Goal: Task Accomplishment & Management: Complete application form

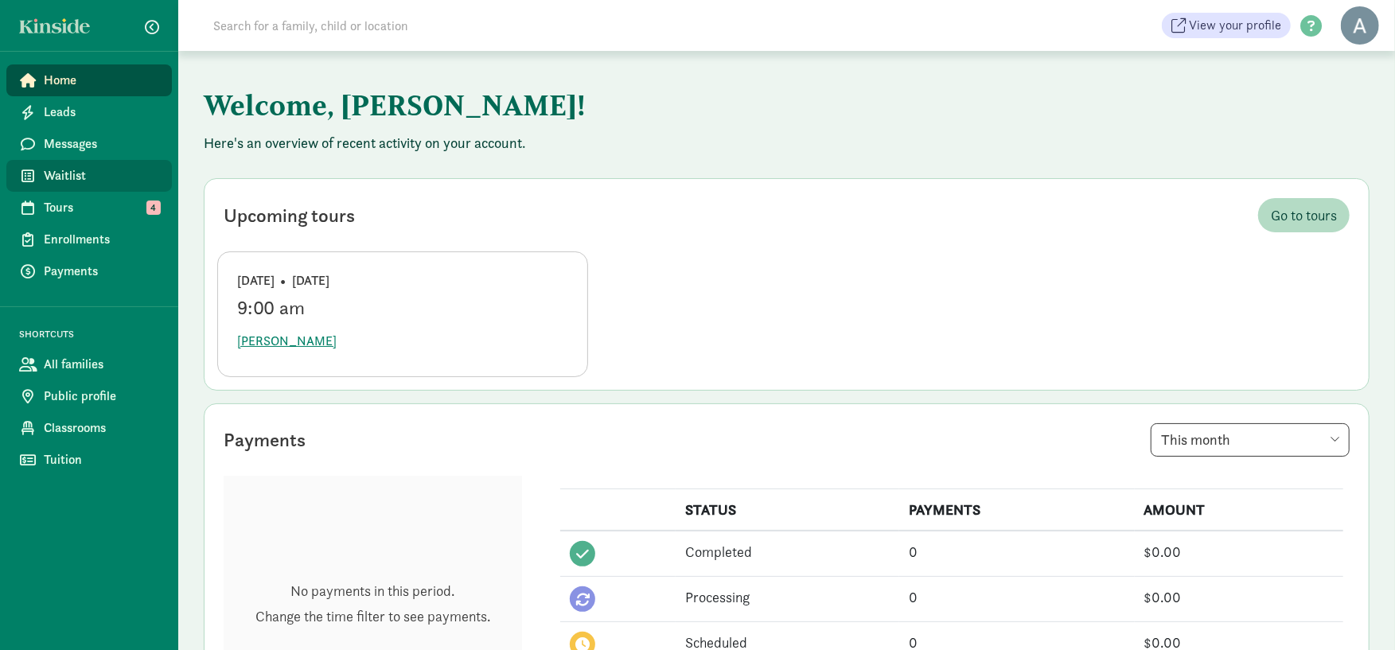
click at [102, 165] on link "Waitlist" at bounding box center [88, 176] width 165 height 32
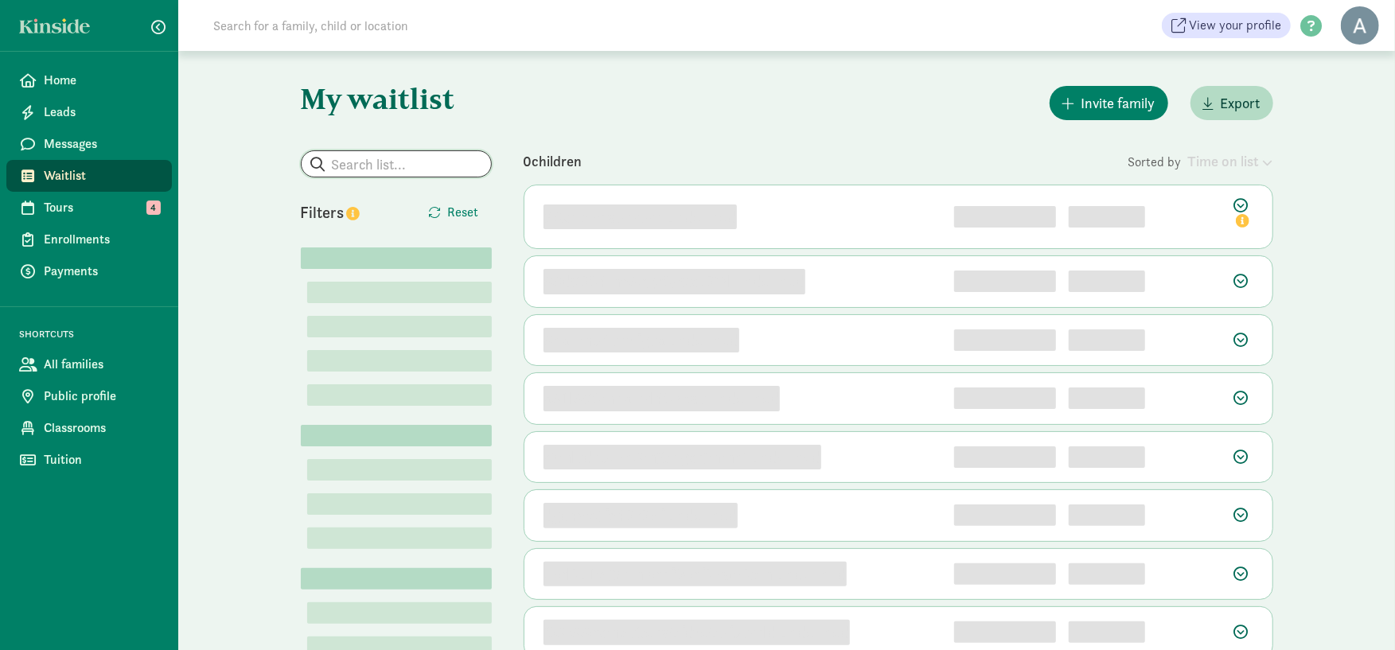
click at [426, 161] on input "search" at bounding box center [396, 163] width 189 height 25
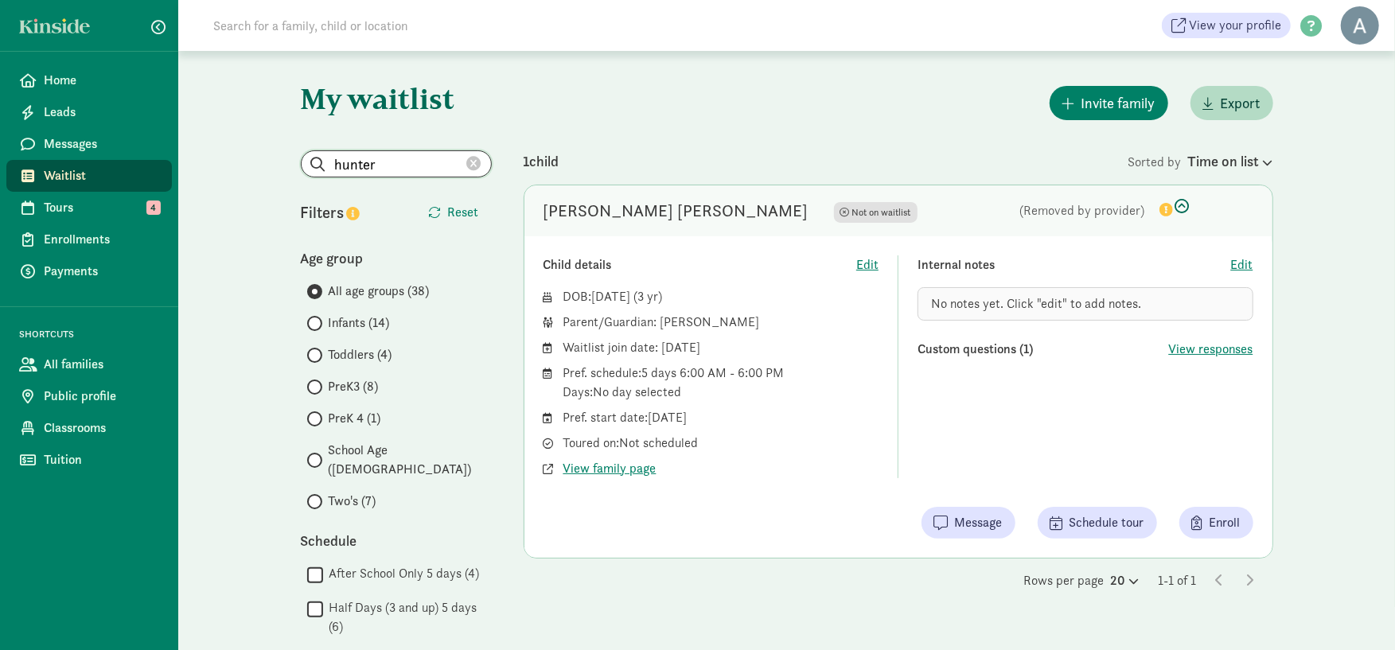
drag, startPoint x: 434, startPoint y: 162, endPoint x: -25, endPoint y: 173, distance: 458.4
type input "[US_STATE]"
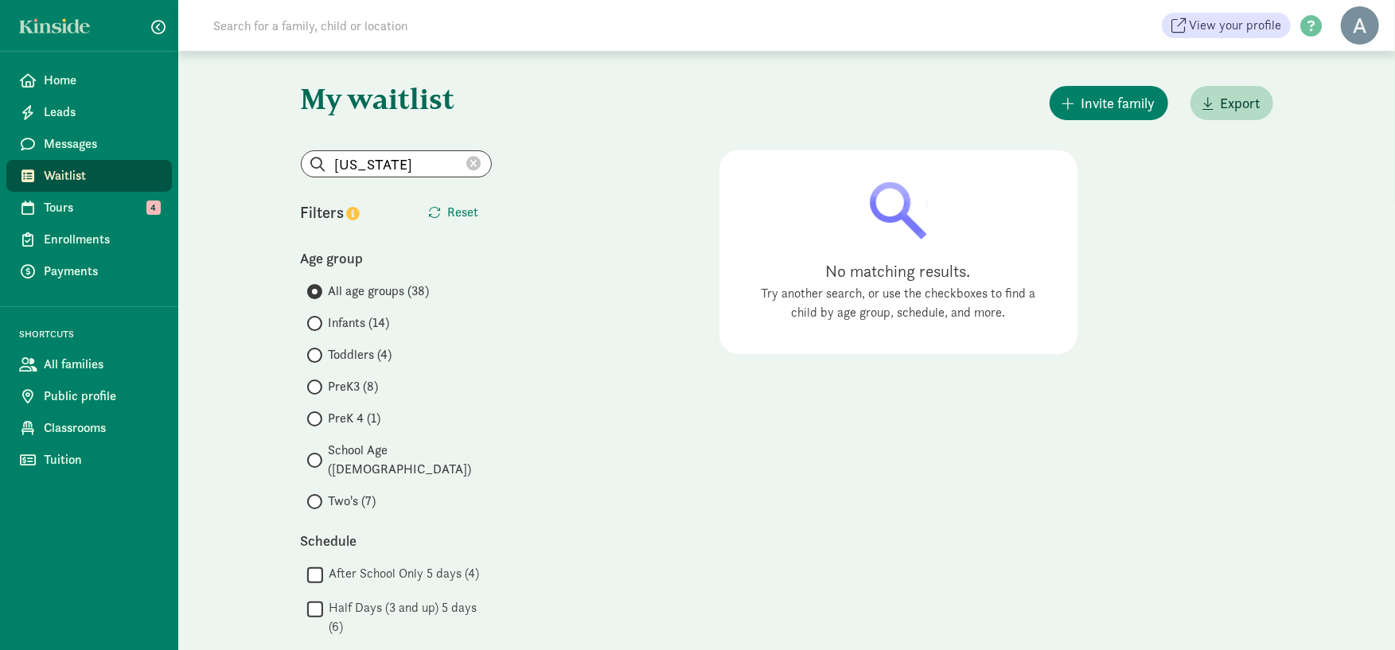
click at [479, 167] on icon at bounding box center [474, 164] width 14 height 14
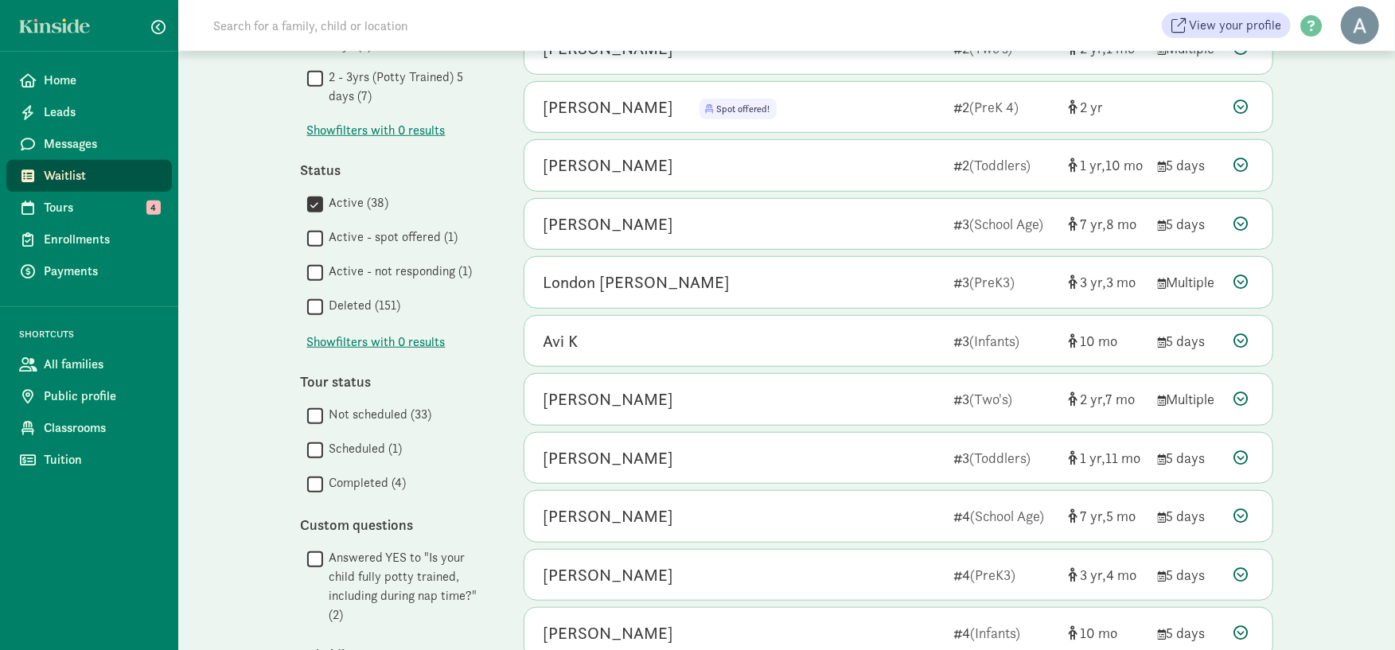
scroll to position [707, 0]
